Goal: Communication & Community: Answer question/provide support

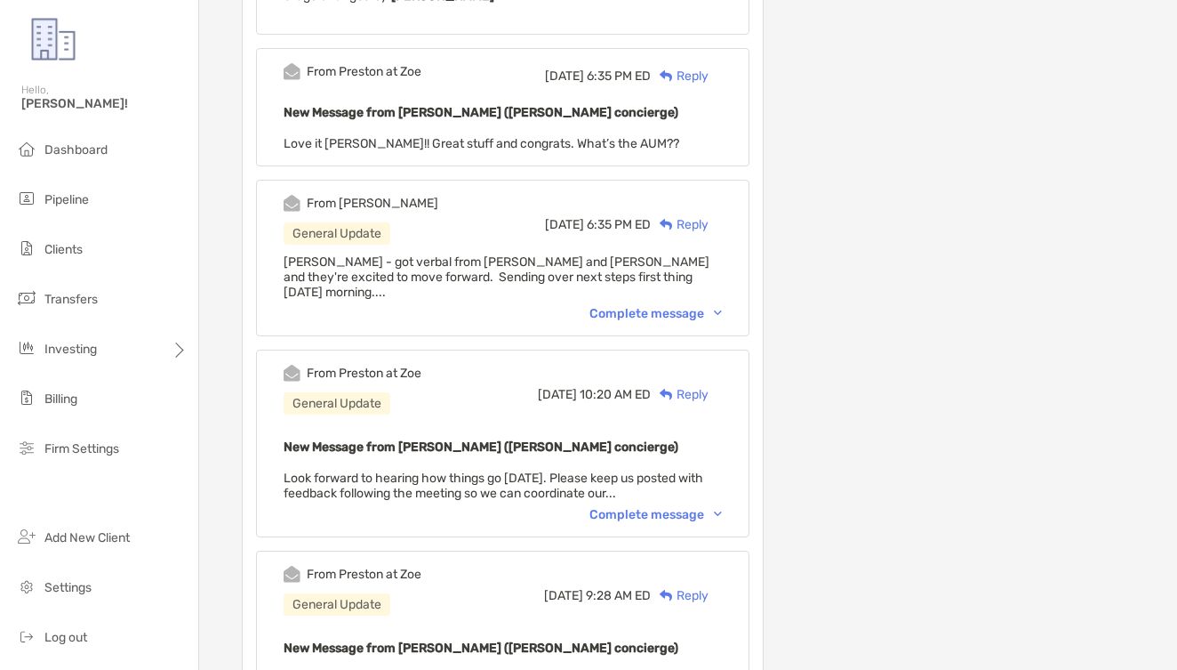
scroll to position [0, 1]
click at [683, 284] on div "From [PERSON_NAME] General Update [DATE] 6:35 PM ED Reply [PERSON_NAME] - got v…" at bounding box center [503, 258] width 494 height 157
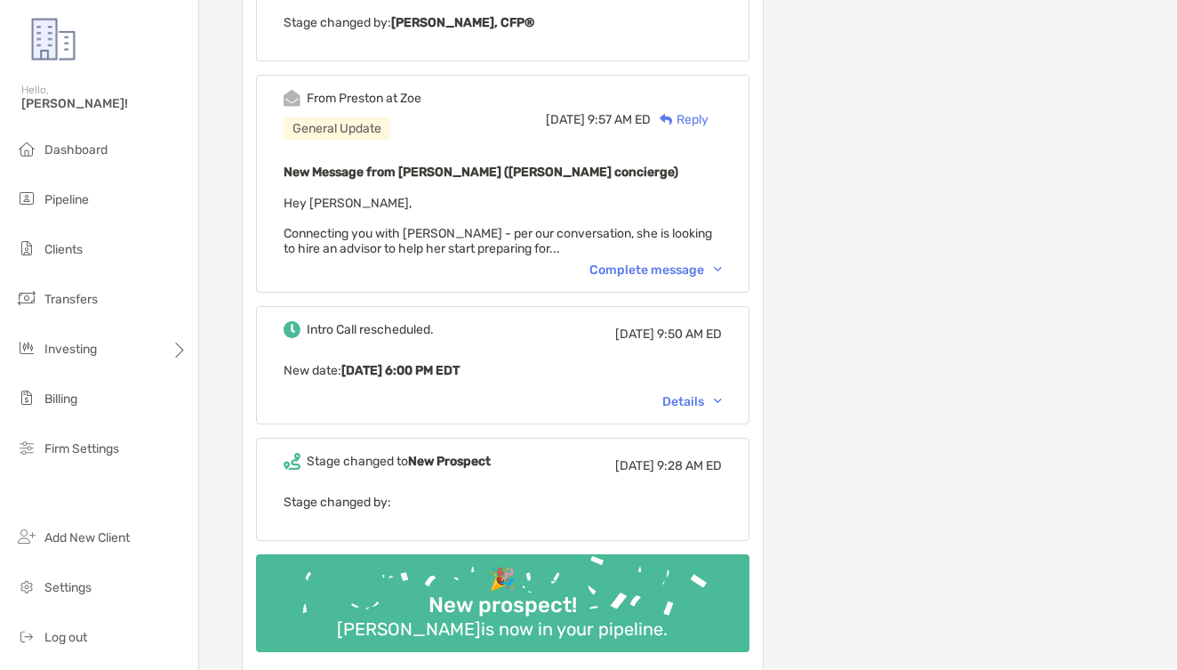
scroll to position [2068, 0]
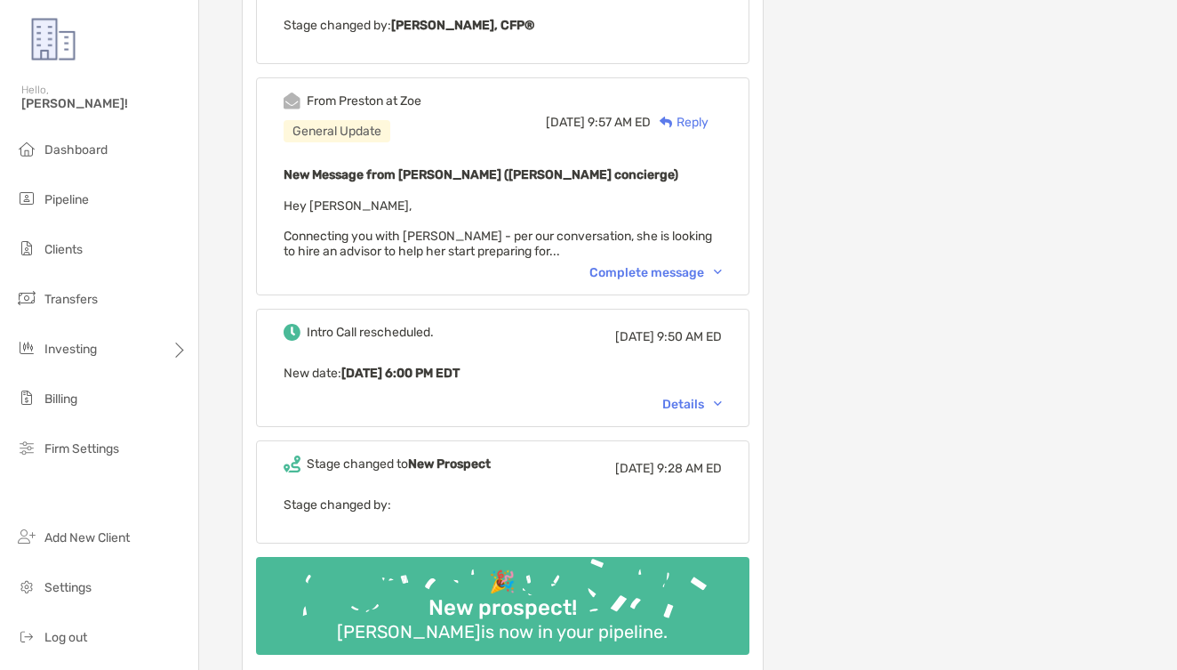
click at [650, 245] on div "From [PERSON_NAME] at Zoe General Update [DATE] 9:57 AM ED Reply New Message fr…" at bounding box center [503, 186] width 494 height 218
click at [670, 265] on div "Complete message" at bounding box center [656, 272] width 133 height 15
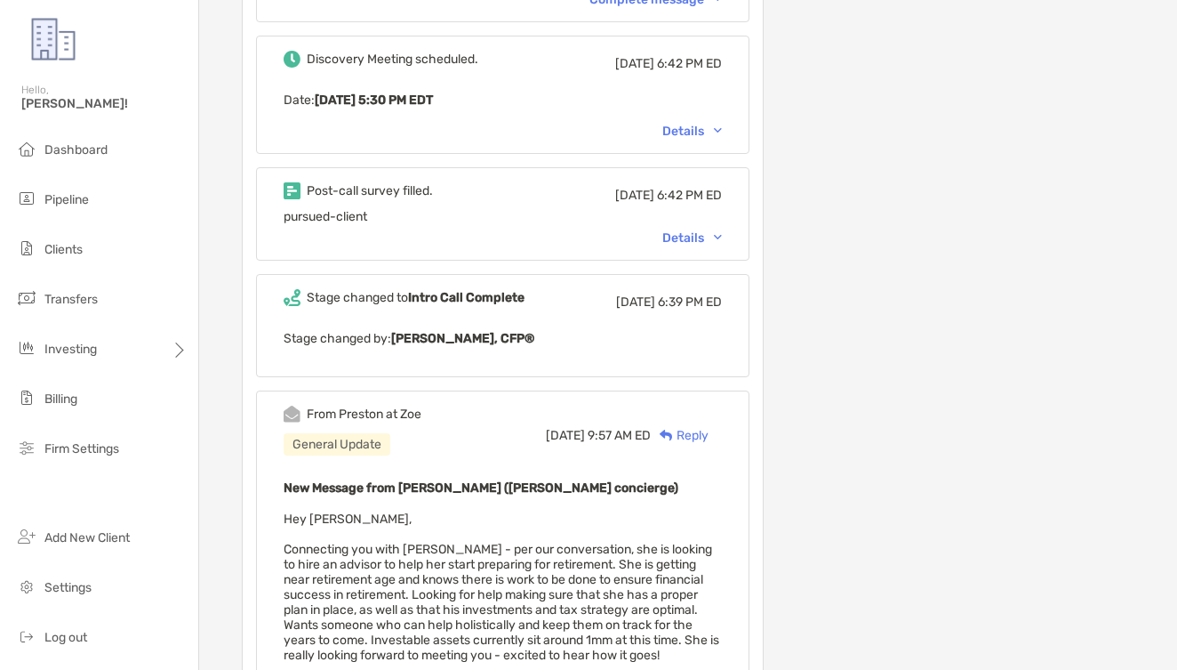
scroll to position [1749, 0]
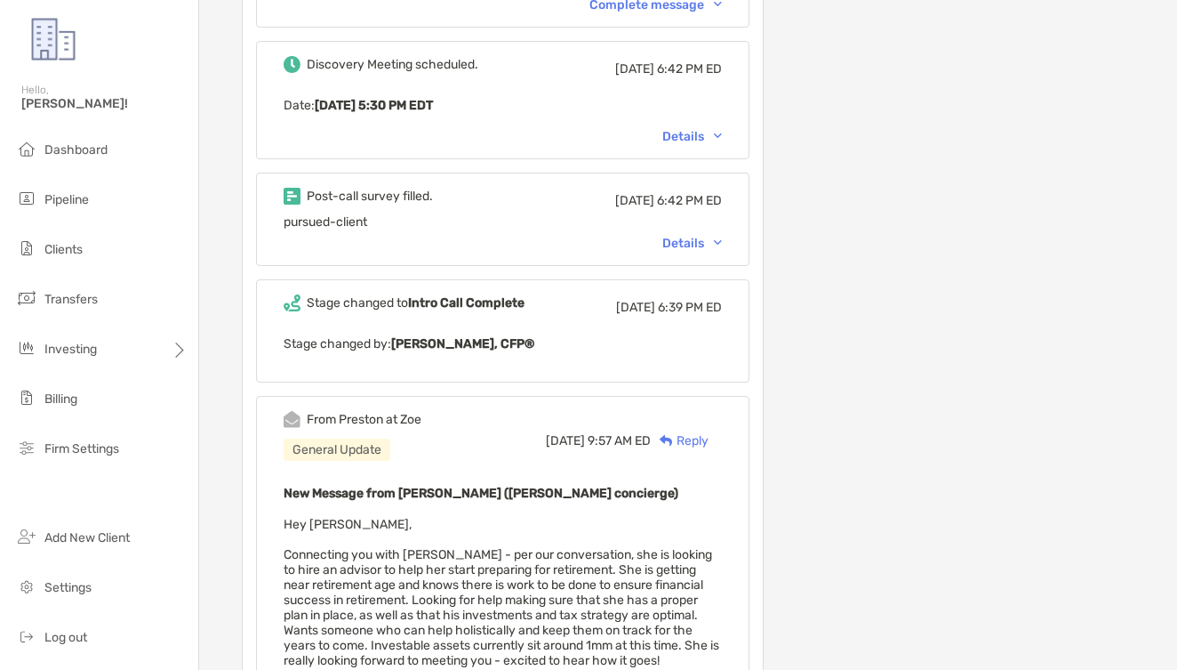
drag, startPoint x: 732, startPoint y: 220, endPoint x: 672, endPoint y: 226, distance: 59.9
click at [729, 221] on div "Post-call survey filled. [DATE] 6:42 PM ED pursued-client Details" at bounding box center [503, 219] width 494 height 93
click at [673, 236] on div "Details" at bounding box center [693, 243] width 60 height 15
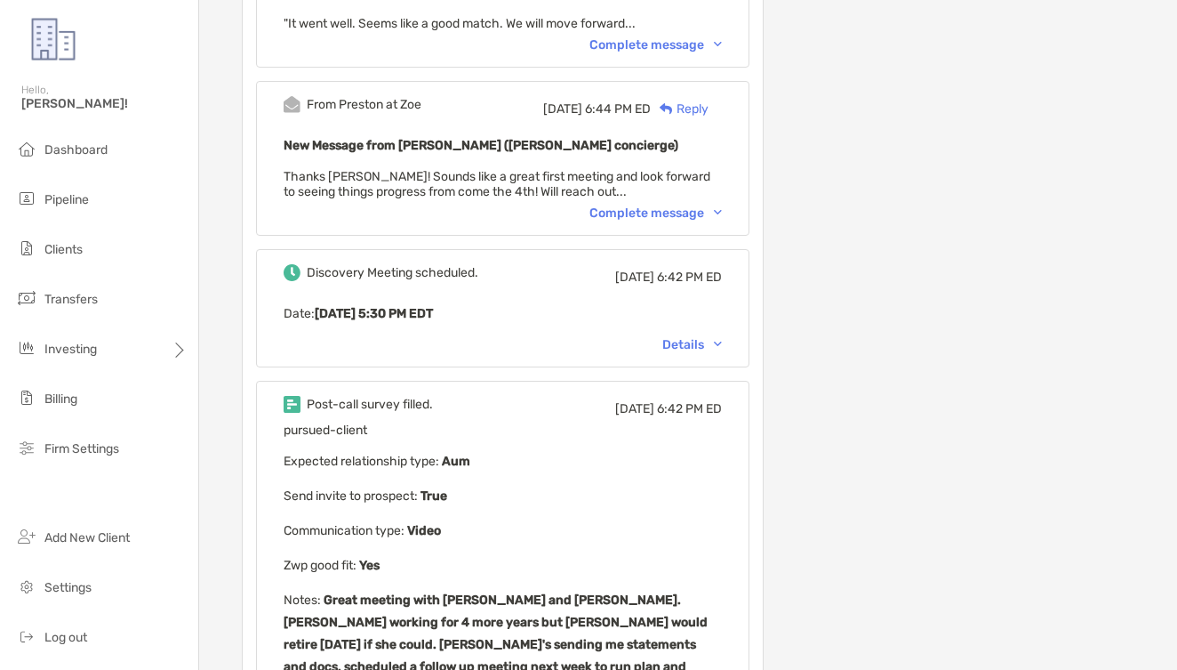
scroll to position [1458, 0]
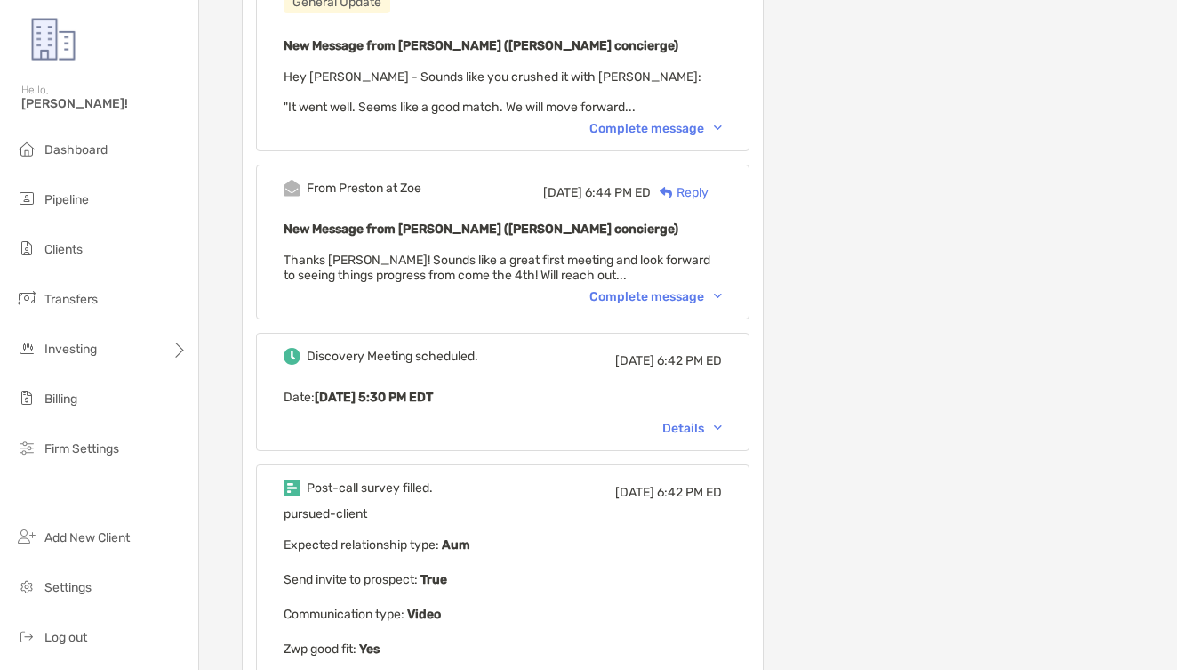
click at [645, 260] on div "New Message from [PERSON_NAME] ([PERSON_NAME] concierge) Thanks [PERSON_NAME]! …" at bounding box center [503, 250] width 438 height 65
click at [656, 287] on div "From [PERSON_NAME] at [PERSON_NAME][DATE] 6:44 PM ED Reply New Message from [PE…" at bounding box center [503, 242] width 494 height 155
click at [661, 289] on div "Complete message" at bounding box center [656, 296] width 133 height 15
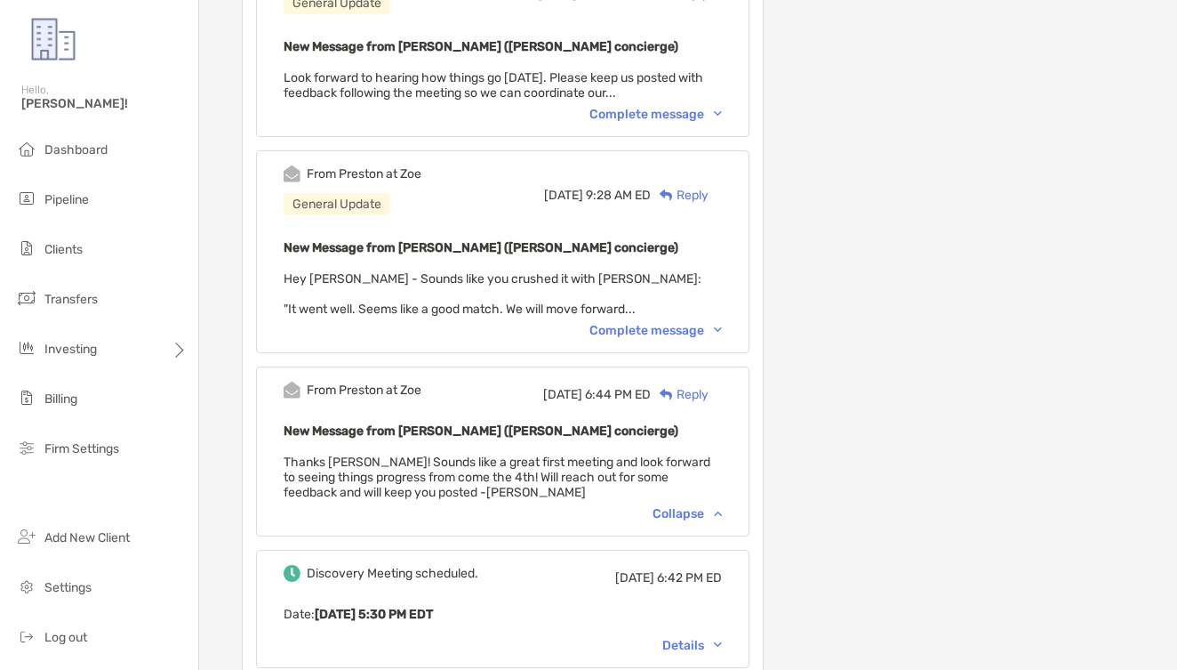
scroll to position [1257, 0]
click at [664, 300] on div "From [PERSON_NAME] at Zoe General Update [DATE] 9:28 AM ED Reply New Message fr…" at bounding box center [503, 250] width 494 height 203
click at [667, 322] on div "Complete message" at bounding box center [656, 329] width 133 height 15
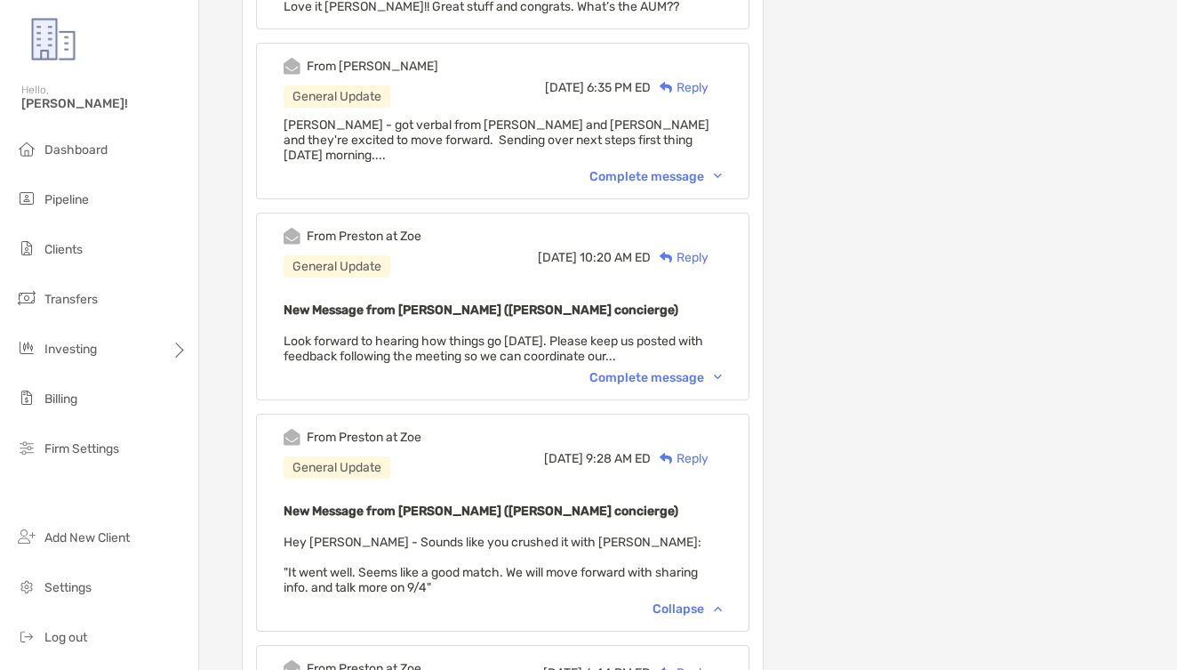
scroll to position [989, 0]
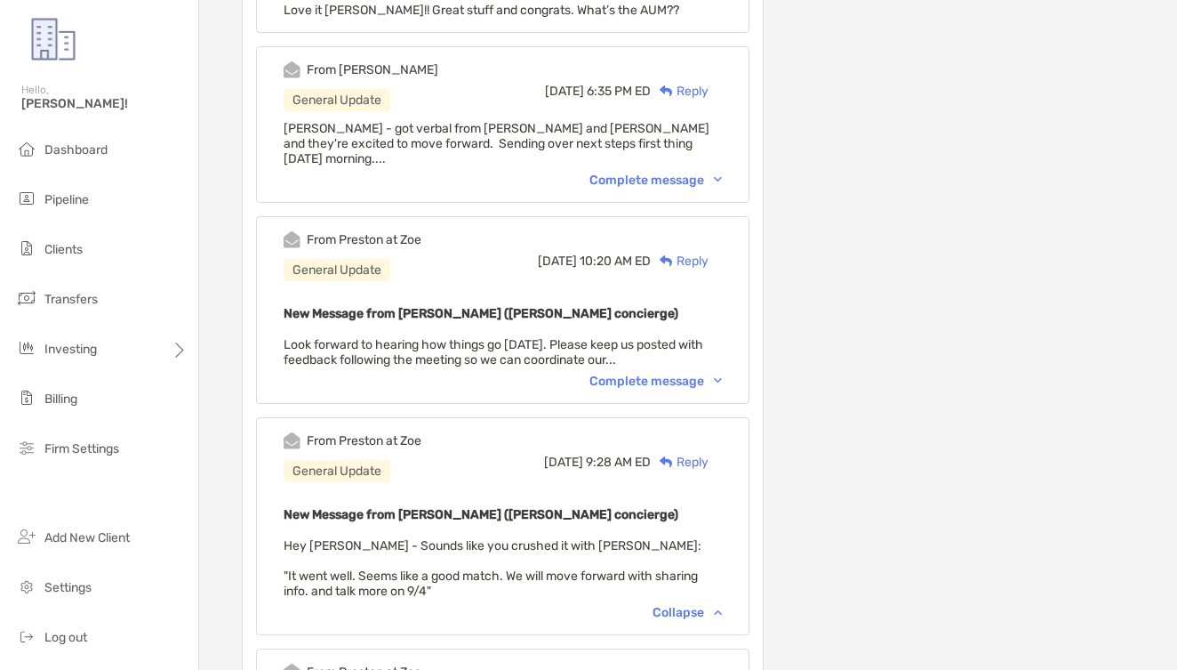
click at [662, 354] on div "From [PERSON_NAME] at Zoe General Update [DATE] 10:20 AM ED Reply New Message f…" at bounding box center [503, 310] width 494 height 188
click at [656, 373] on div "Complete message" at bounding box center [656, 380] width 133 height 15
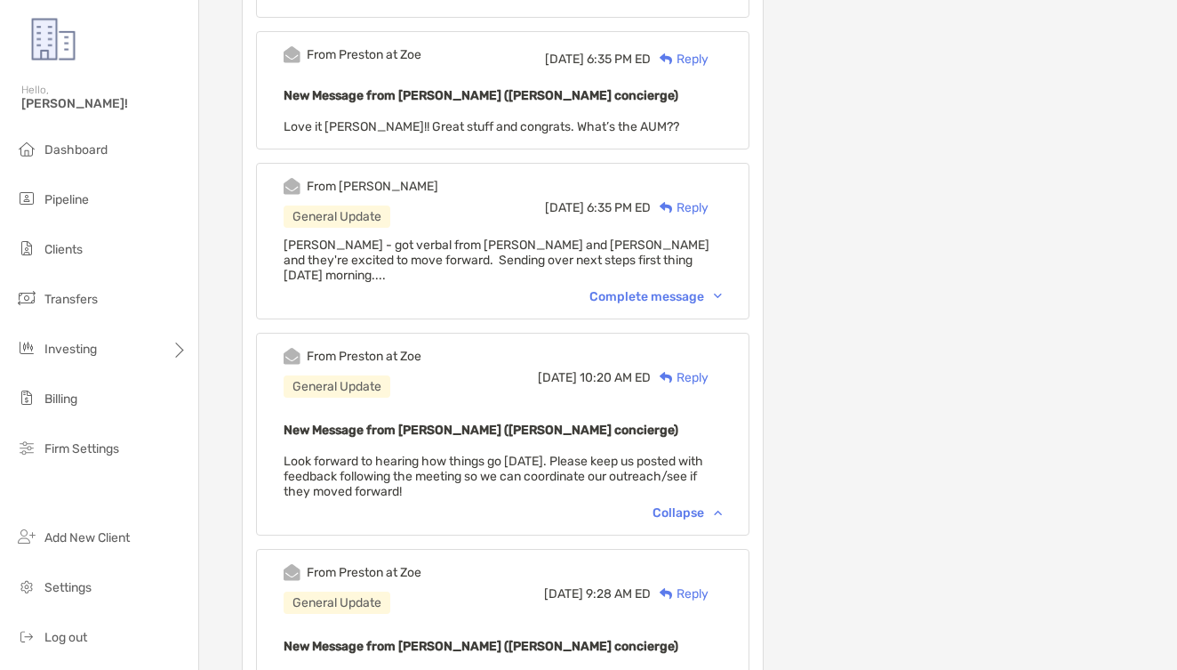
scroll to position [804, 0]
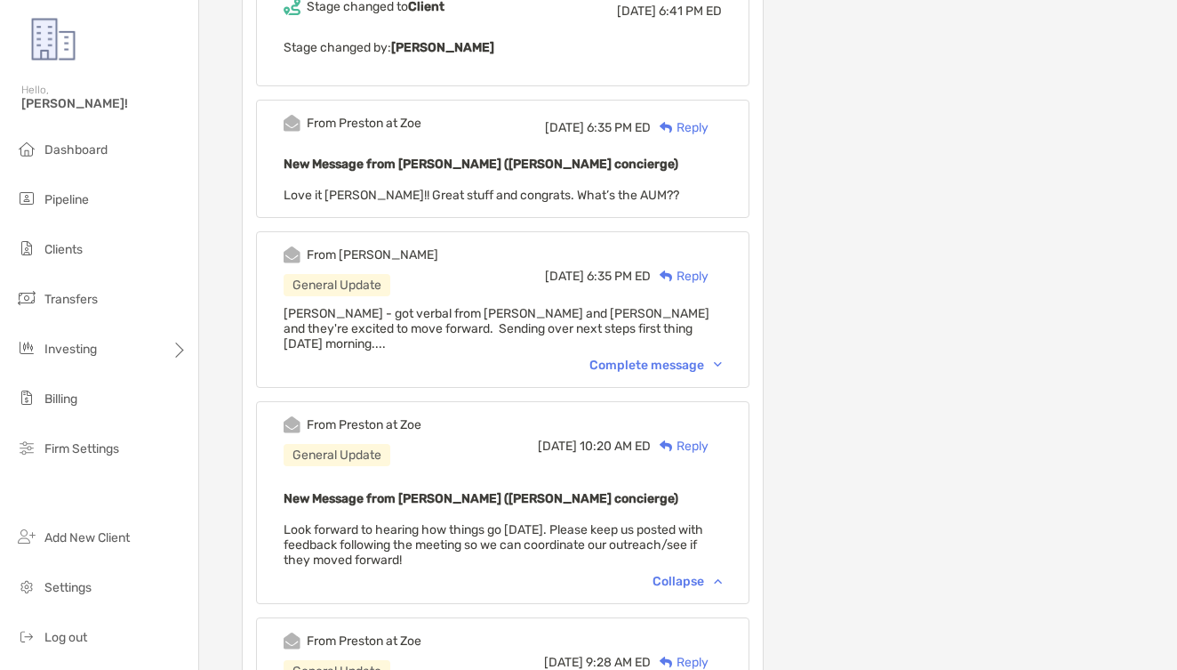
click at [642, 334] on div "From [PERSON_NAME] General Update [DATE] 6:35 PM ED Reply [PERSON_NAME] - got v…" at bounding box center [503, 309] width 494 height 157
click at [646, 357] on div "Complete message" at bounding box center [656, 364] width 133 height 15
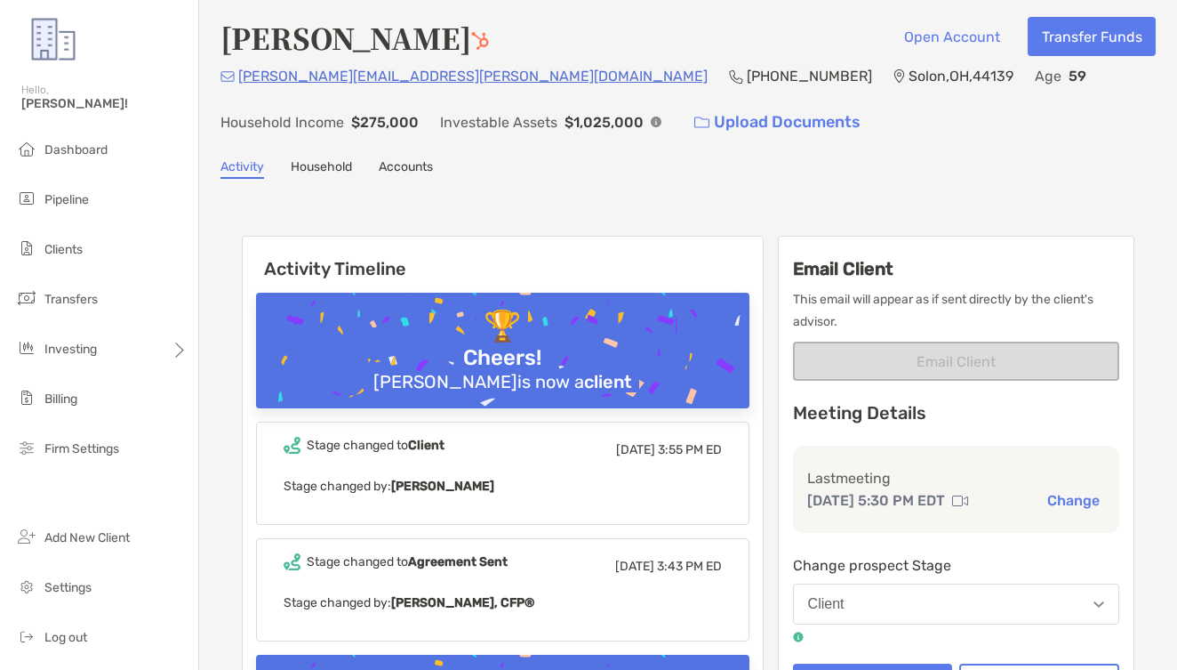
scroll to position [6, 0]
